Goal: Task Accomplishment & Management: Manage account settings

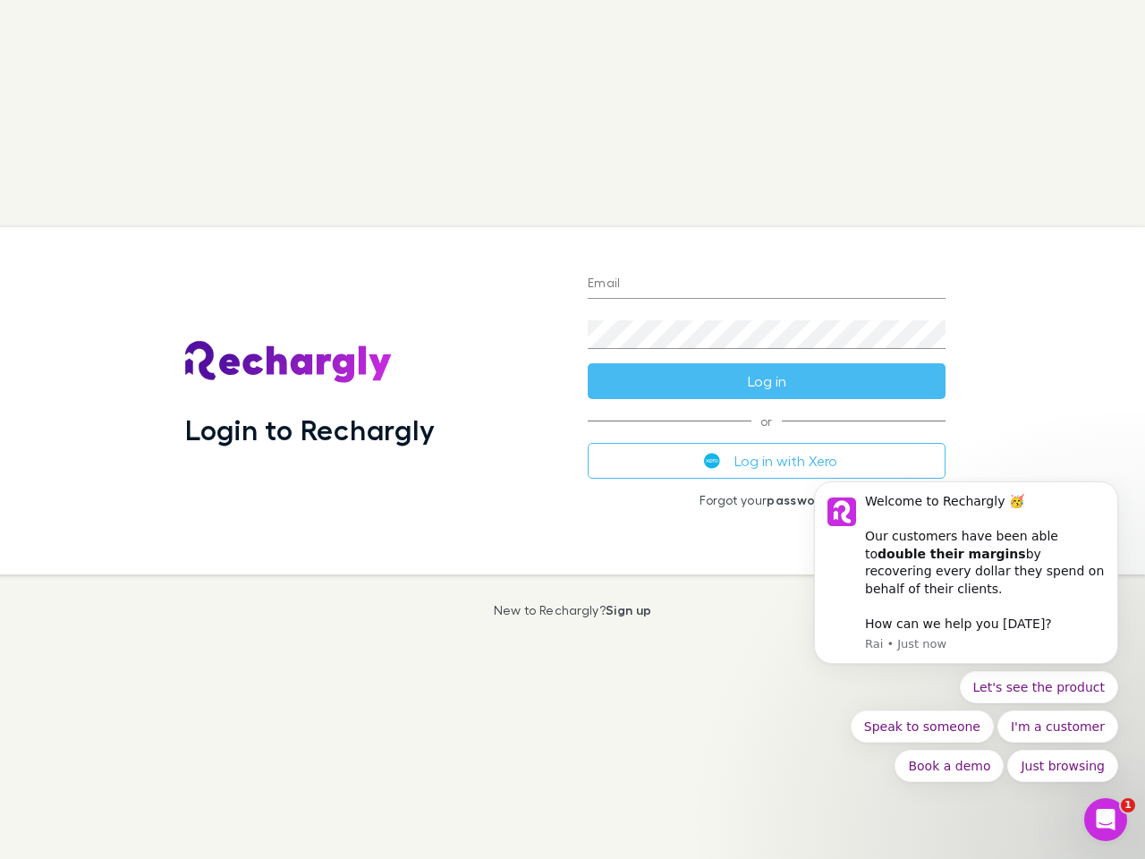
click at [572, 429] on div "Login to Rechargly" at bounding box center [372, 400] width 403 height 347
click at [767, 284] on input "Email" at bounding box center [767, 284] width 358 height 29
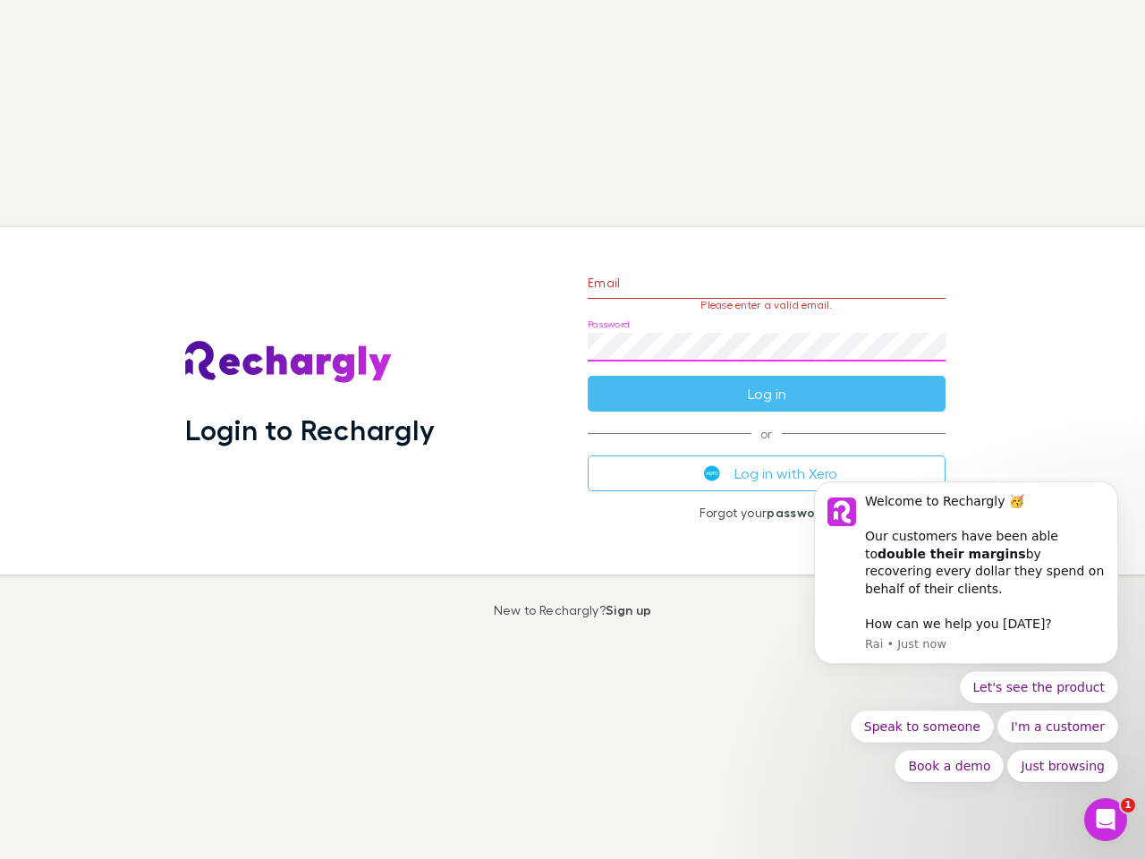
click at [767, 381] on form "Email Please enter a valid email. Password Log in" at bounding box center [767, 334] width 358 height 156
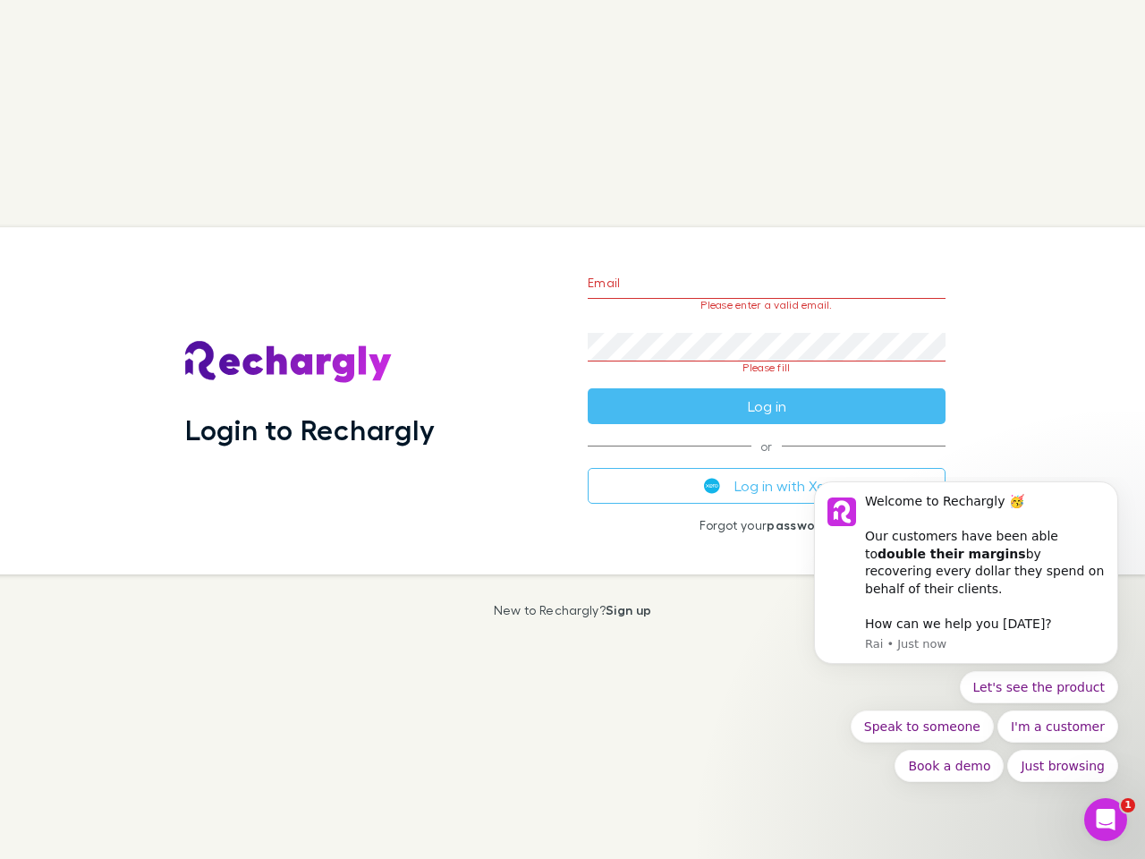
click at [767, 461] on div "Email Please enter a valid email. Password Please fill Log in or Log in with Xe…" at bounding box center [766, 400] width 386 height 347
click at [966, 581] on div "Welcome to Rechargly 🥳 ​ Our customers have been able to double their margins b…" at bounding box center [985, 546] width 240 height 106
